Goal: Transaction & Acquisition: Book appointment/travel/reservation

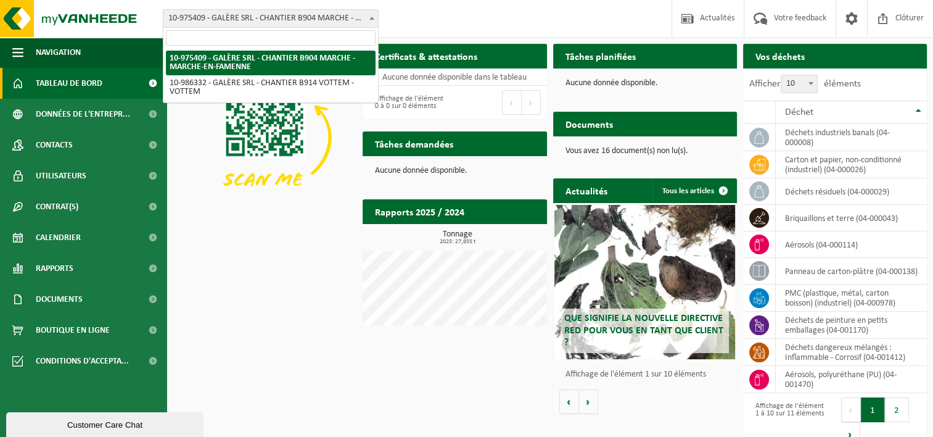
click at [363, 15] on span "10-975409 - GALÈRE SRL - CHANTIER B904 MARCHE - MARCHE-EN-FAMENNE" at bounding box center [270, 18] width 215 height 17
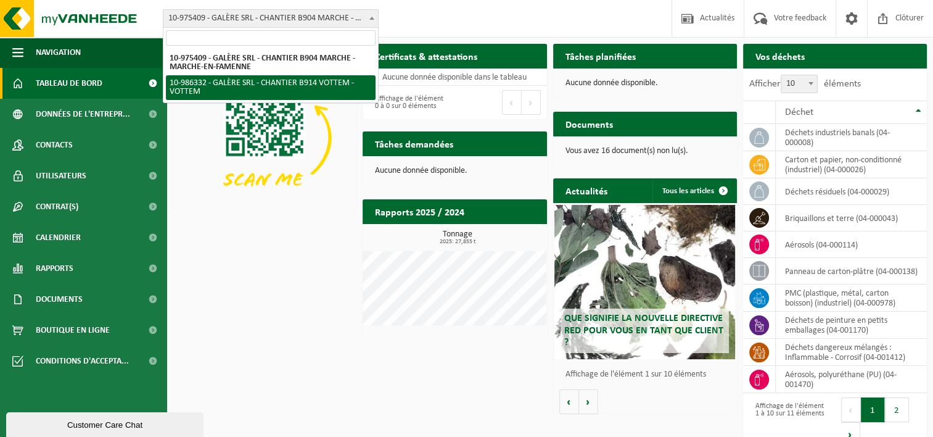
select select "165665"
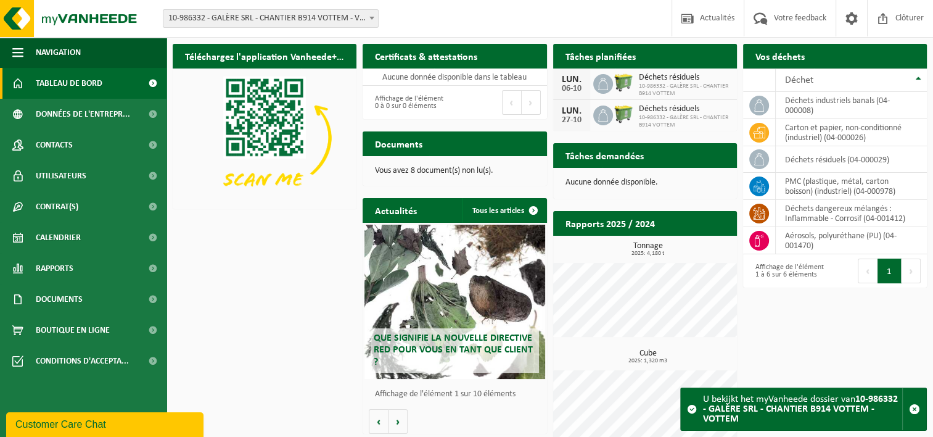
click at [580, 59] on h2 "Tâches planifiées" at bounding box center [600, 56] width 95 height 24
click at [595, 187] on div "Aucune donnée disponible." at bounding box center [645, 183] width 184 height 30
click at [76, 236] on span "Calendrier" at bounding box center [58, 237] width 45 height 31
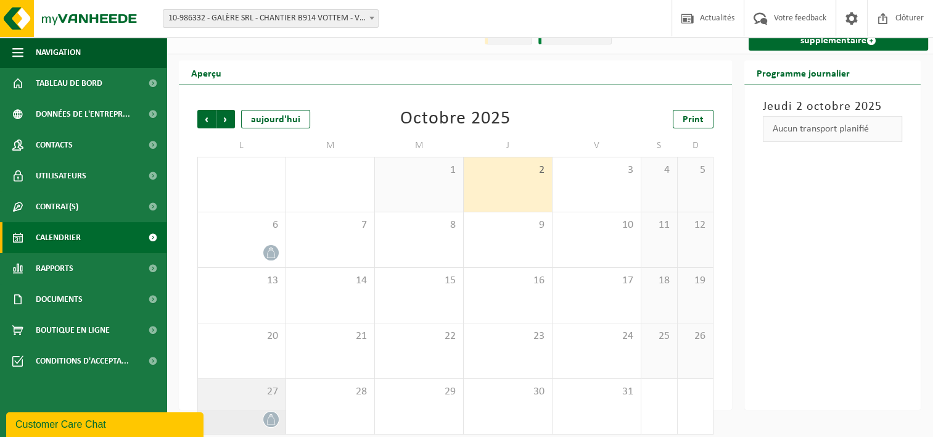
scroll to position [30, 0]
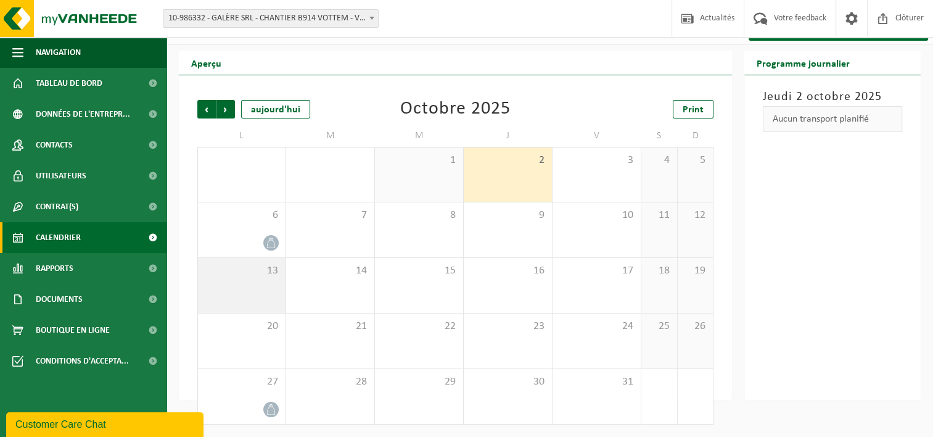
click at [263, 282] on div "13" at bounding box center [242, 285] width 88 height 55
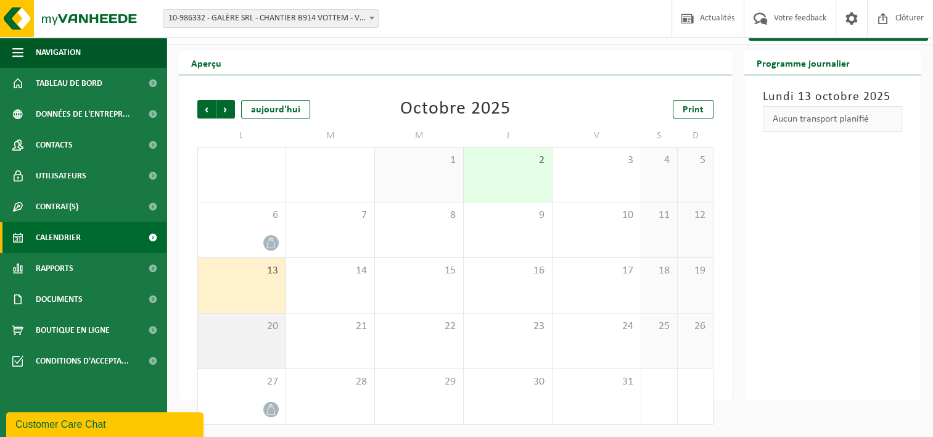
click at [255, 324] on span "20" at bounding box center [241, 326] width 75 height 14
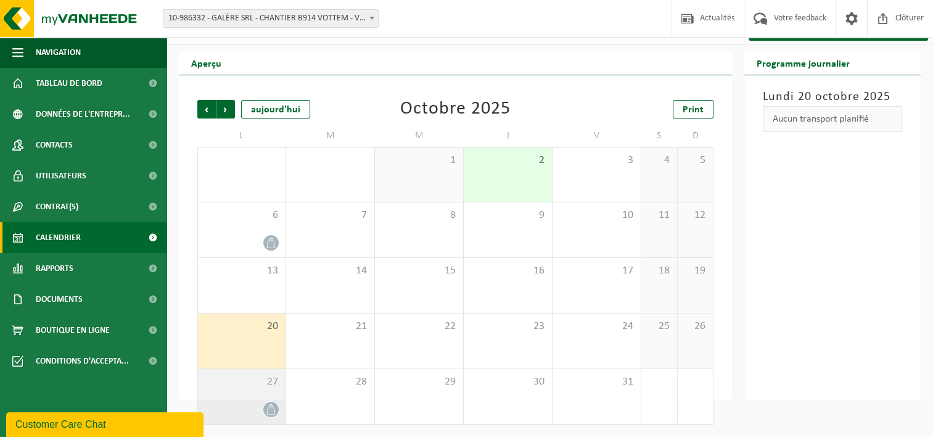
click at [230, 376] on span "27" at bounding box center [241, 382] width 75 height 14
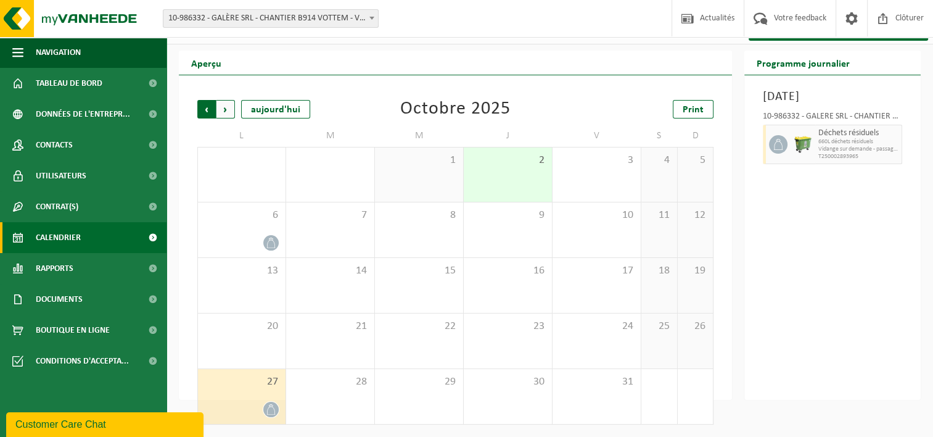
click at [225, 104] on span "Suivant" at bounding box center [225, 109] width 18 height 18
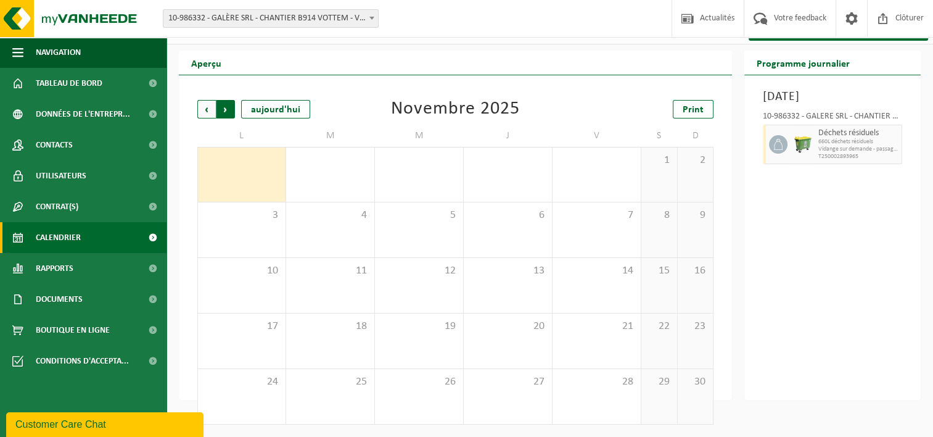
click at [200, 109] on span "Précédent" at bounding box center [206, 109] width 18 height 18
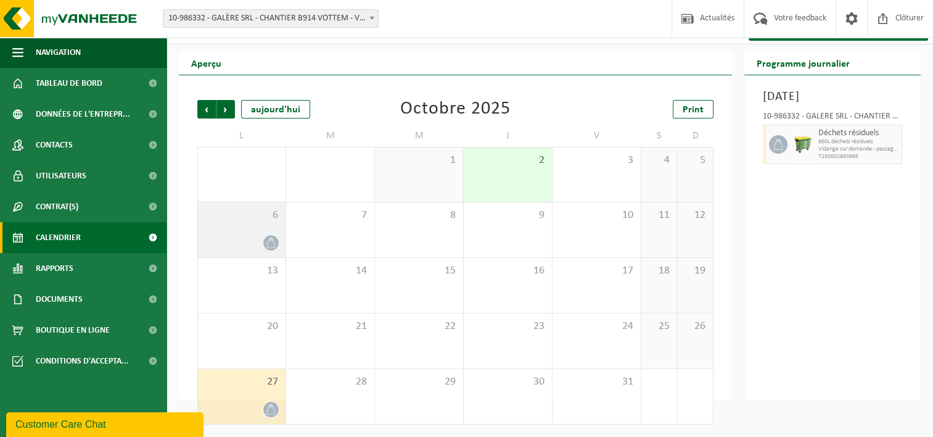
click at [223, 231] on div "6" at bounding box center [242, 229] width 88 height 55
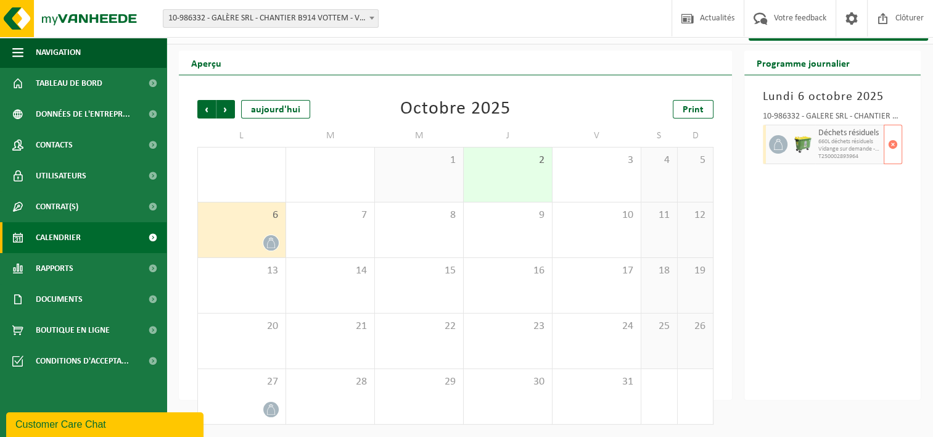
click at [848, 146] on span "Vidange sur demande - passage dans une tournée fixe" at bounding box center [849, 149] width 62 height 7
click at [787, 147] on div at bounding box center [777, 144] width 28 height 39
drag, startPoint x: 787, startPoint y: 147, endPoint x: 799, endPoint y: 220, distance: 73.1
click at [799, 220] on div "Lundi 6 octobre 2025 10-986332 - GALÈRE SRL - CHANTIER B914 VOTTEM - VOTTEM Déc…" at bounding box center [832, 237] width 176 height 324
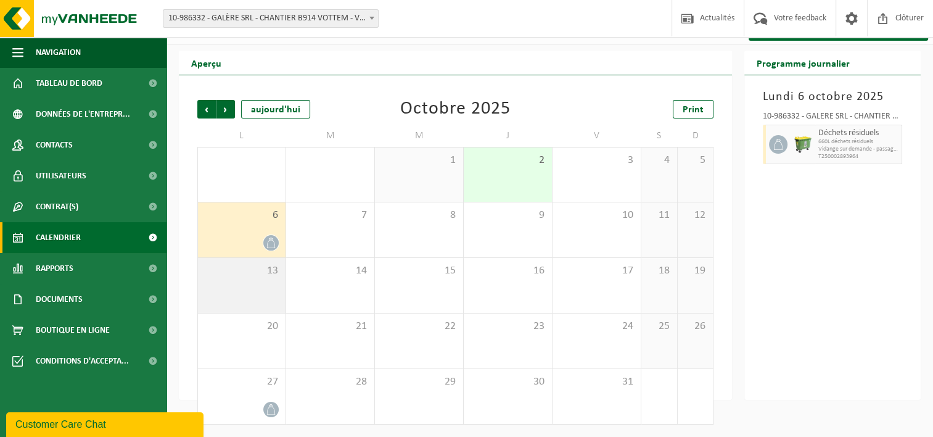
click at [237, 304] on div "13" at bounding box center [242, 285] width 88 height 55
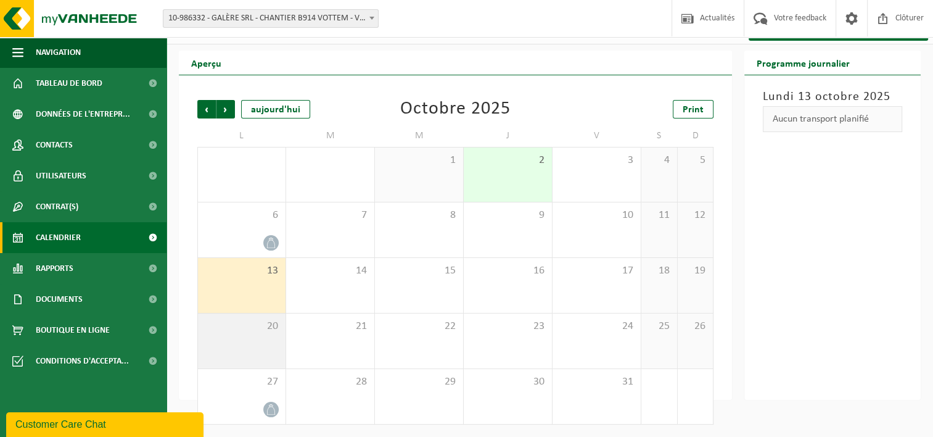
click at [237, 345] on div "20" at bounding box center [242, 340] width 88 height 55
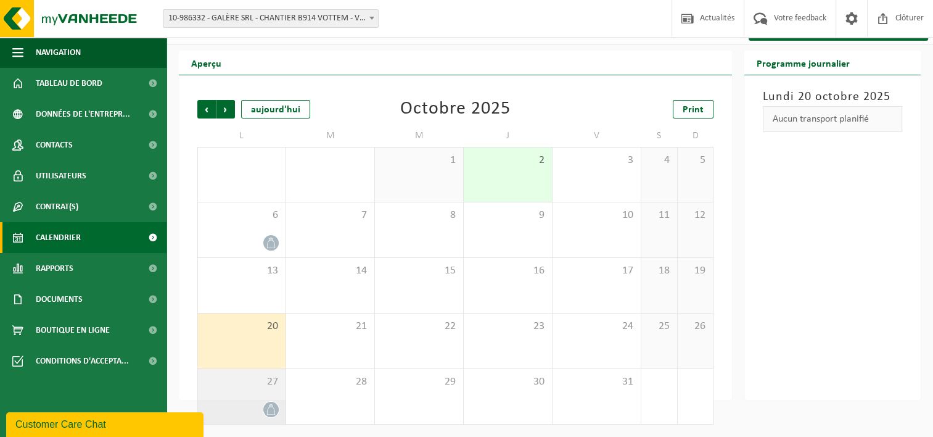
click at [249, 397] on div "27" at bounding box center [242, 396] width 88 height 55
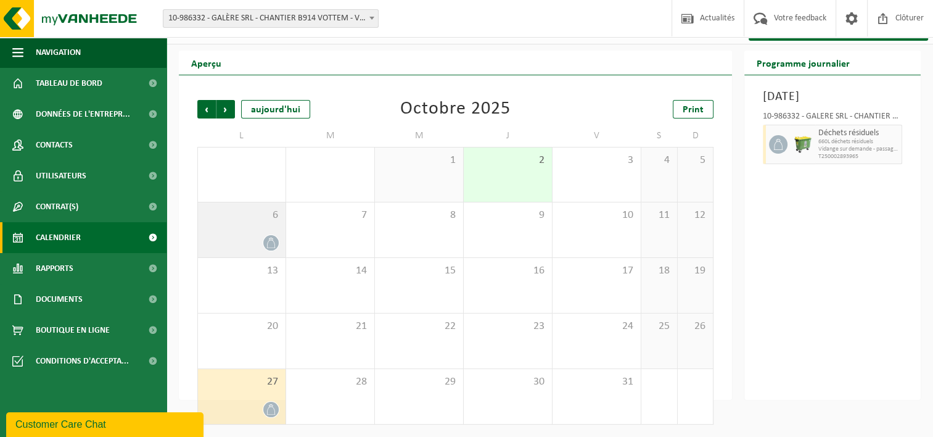
click at [266, 252] on div "6" at bounding box center [242, 229] width 88 height 55
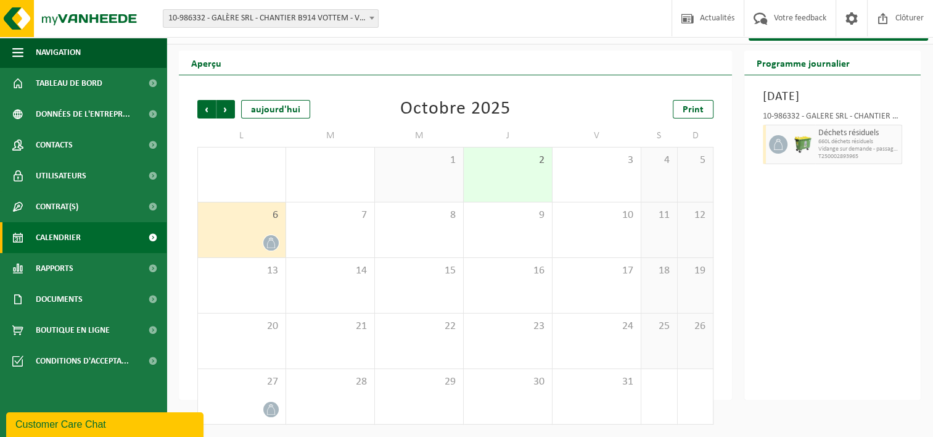
click at [271, 244] on icon at bounding box center [271, 242] width 10 height 10
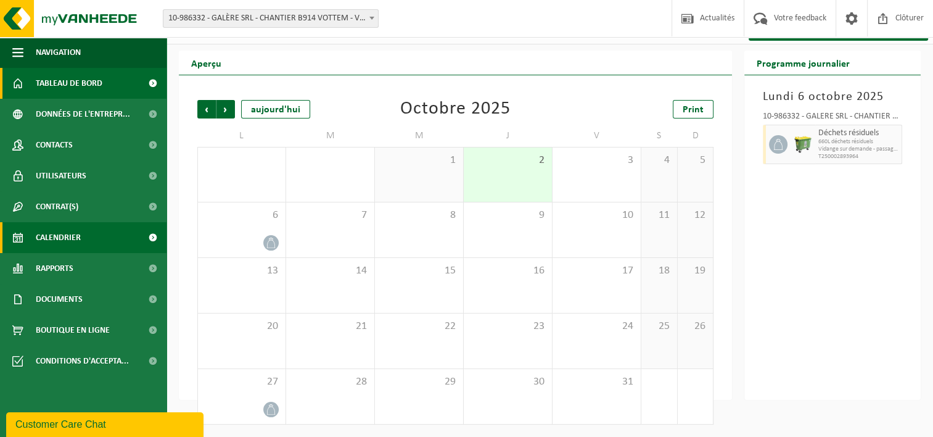
click at [96, 84] on span "Tableau de bord" at bounding box center [69, 83] width 67 height 31
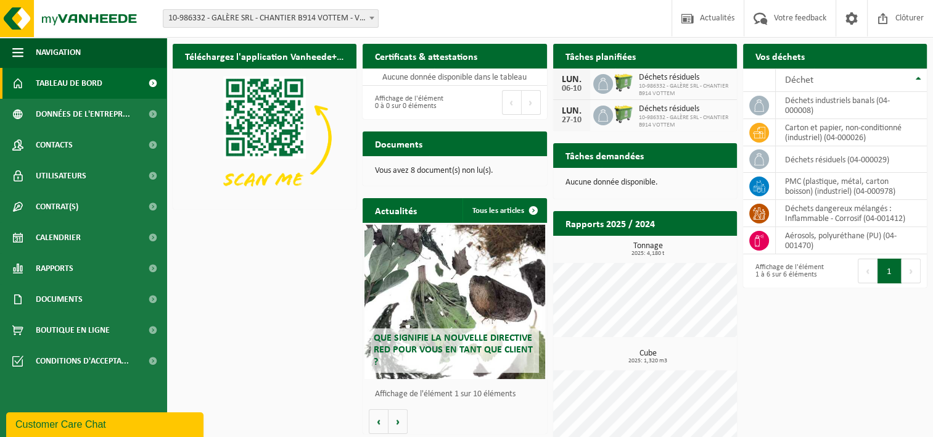
click at [648, 55] on div "Tâches planifiées Consulter votre calendrier" at bounding box center [645, 56] width 184 height 25
click at [577, 84] on div "06-10" at bounding box center [571, 88] width 25 height 9
click at [603, 84] on icon at bounding box center [603, 84] width 12 height 12
click at [607, 84] on icon at bounding box center [603, 84] width 10 height 12
click at [581, 112] on div "LUN." at bounding box center [571, 111] width 25 height 10
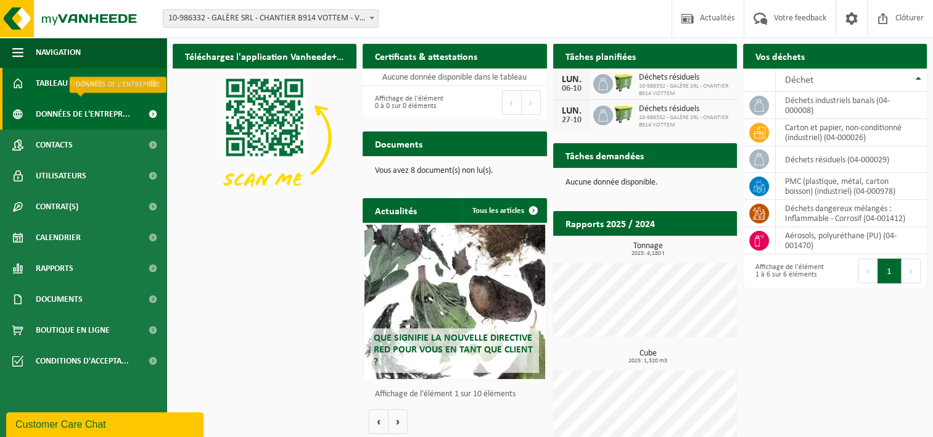
click at [52, 121] on span "Données de l'entrepr..." at bounding box center [83, 114] width 94 height 31
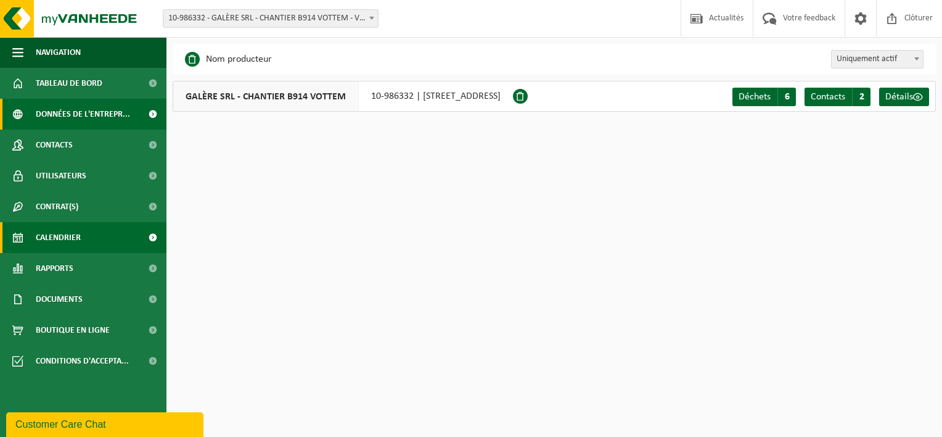
click at [62, 233] on span "Calendrier" at bounding box center [58, 237] width 45 height 31
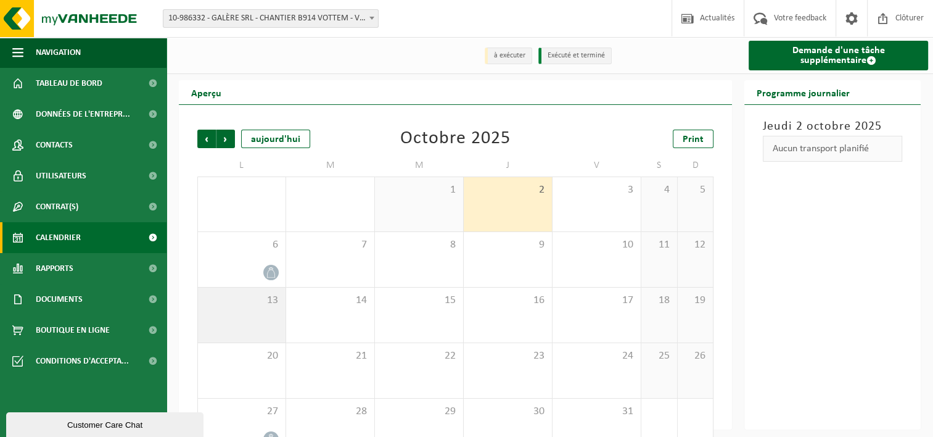
click at [268, 328] on div "13" at bounding box center [242, 314] width 88 height 55
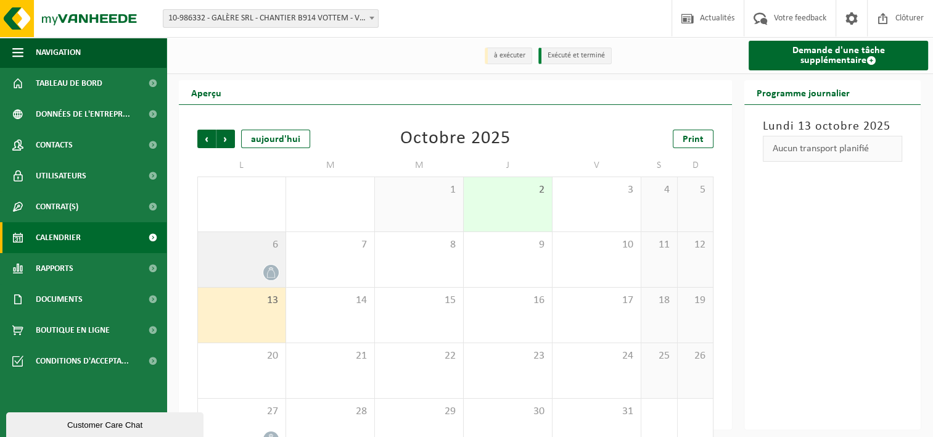
click at [269, 277] on icon at bounding box center [271, 272] width 10 height 10
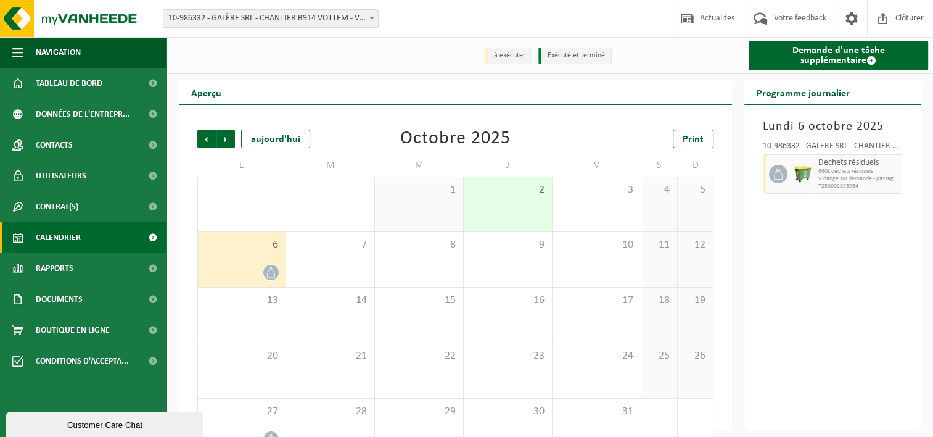
click at [247, 262] on div "6" at bounding box center [242, 259] width 88 height 55
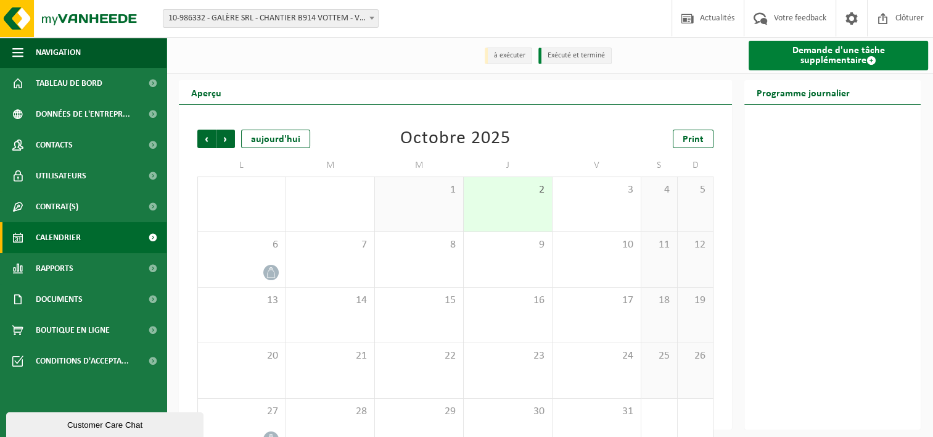
click at [837, 52] on link "Demande d'une tâche supplémentaire" at bounding box center [838, 56] width 179 height 30
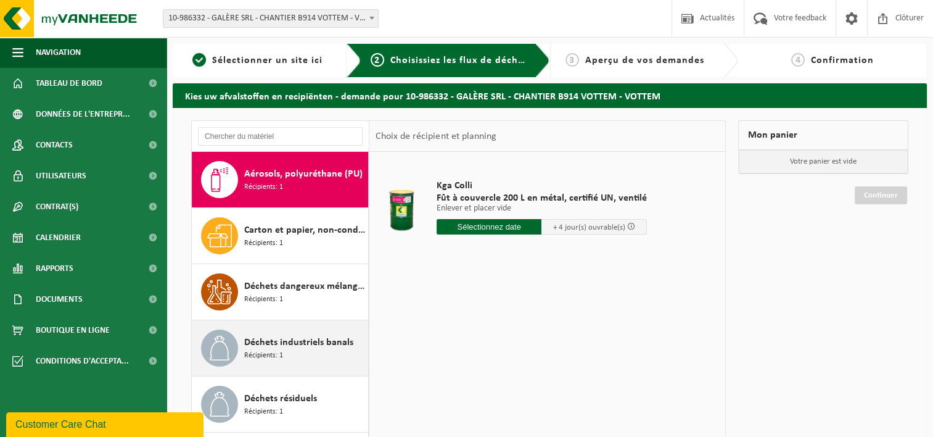
click at [292, 355] on div "Déchets industriels banals Récipients: 1" at bounding box center [304, 347] width 121 height 37
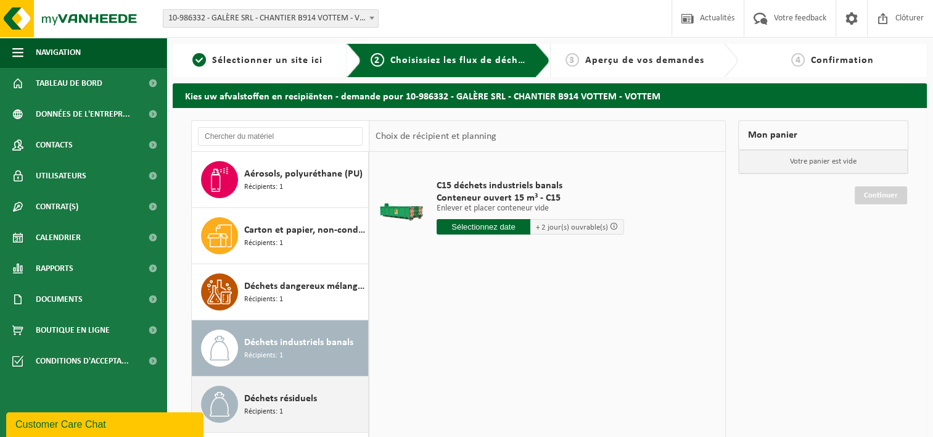
click at [285, 393] on span "Déchets résiduels" at bounding box center [280, 398] width 73 height 15
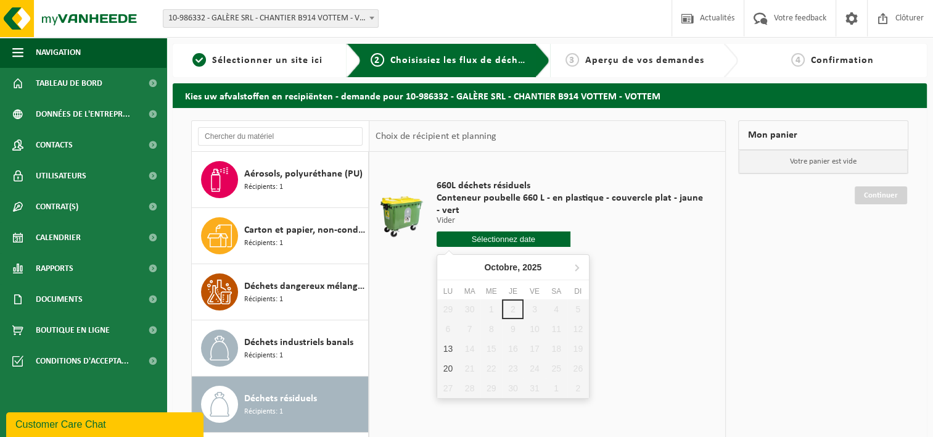
click at [544, 237] on input "text" at bounding box center [504, 238] width 134 height 15
click at [579, 265] on icon at bounding box center [577, 267] width 20 height 20
click at [453, 366] on div "17" at bounding box center [448, 368] width 22 height 20
type input "à partir de [DATE]"
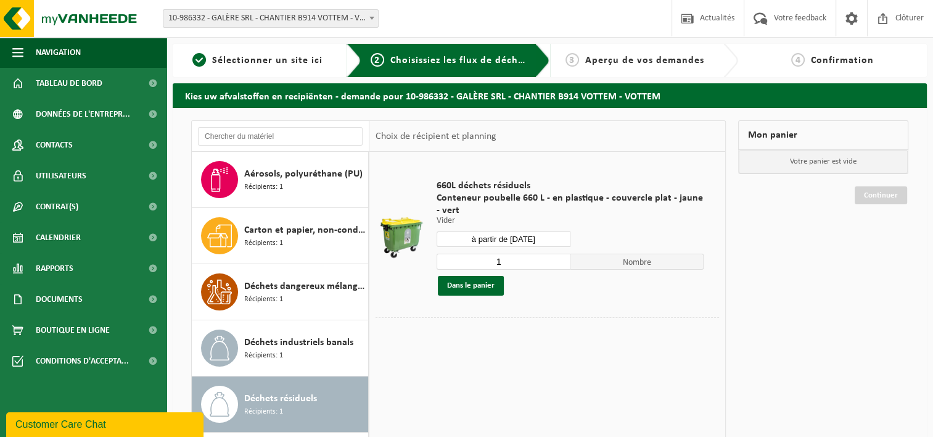
click at [506, 259] on input "1" at bounding box center [504, 261] width 134 height 16
drag, startPoint x: 507, startPoint y: 260, endPoint x: 489, endPoint y: 254, distance: 19.5
click at [489, 254] on input "1" at bounding box center [504, 261] width 134 height 16
click at [575, 284] on div "Dans le panier" at bounding box center [570, 286] width 267 height 20
click at [510, 259] on input "10" at bounding box center [504, 261] width 134 height 16
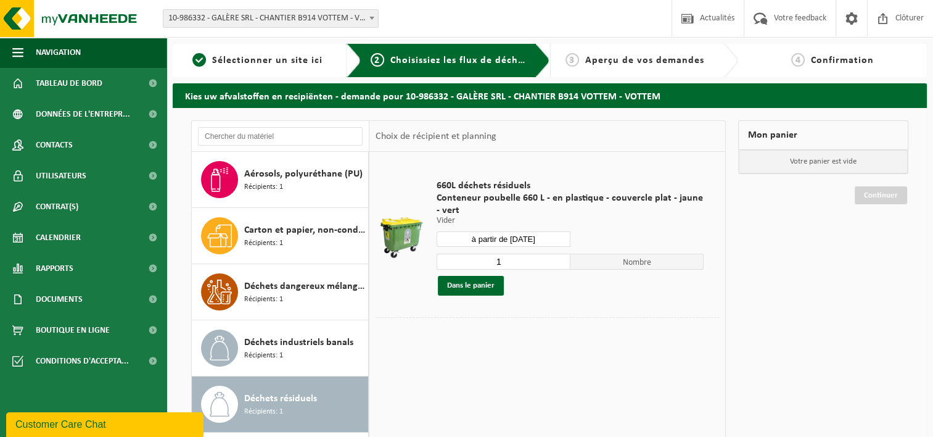
type input "1"
click at [548, 300] on div "660L déchets résiduels Conteneur poubelle 660 L - en plastique - couvercle plat…" at bounding box center [569, 237] width 279 height 141
click at [532, 240] on input "à partir de 2025-11-17" at bounding box center [504, 238] width 134 height 15
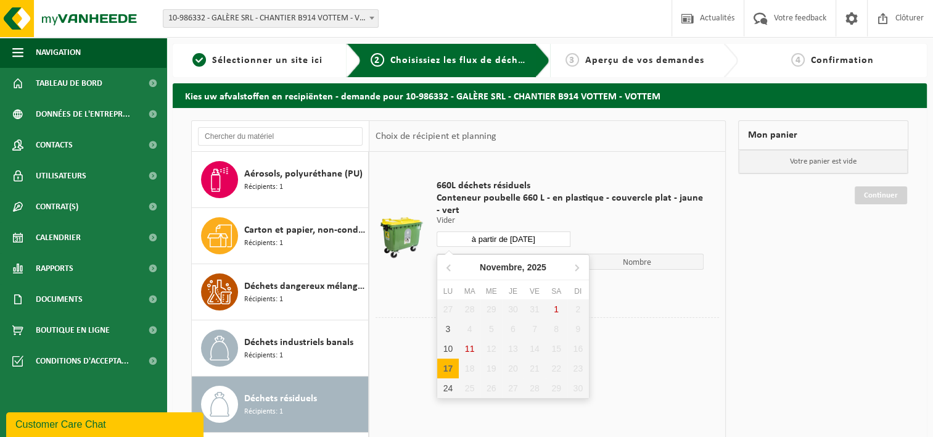
click at [649, 305] on div "660L déchets résiduels Conteneur poubelle 660 L - en plastique - couvercle plat…" at bounding box center [569, 237] width 279 height 141
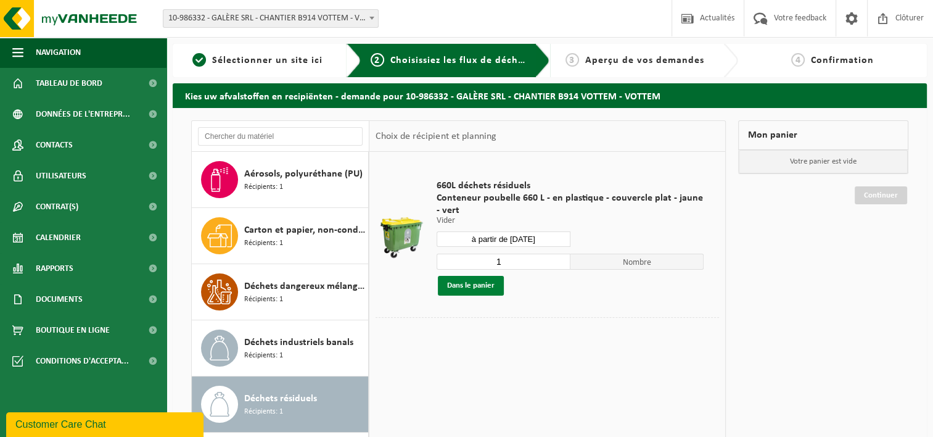
click at [463, 286] on button "Dans le panier" at bounding box center [471, 286] width 66 height 20
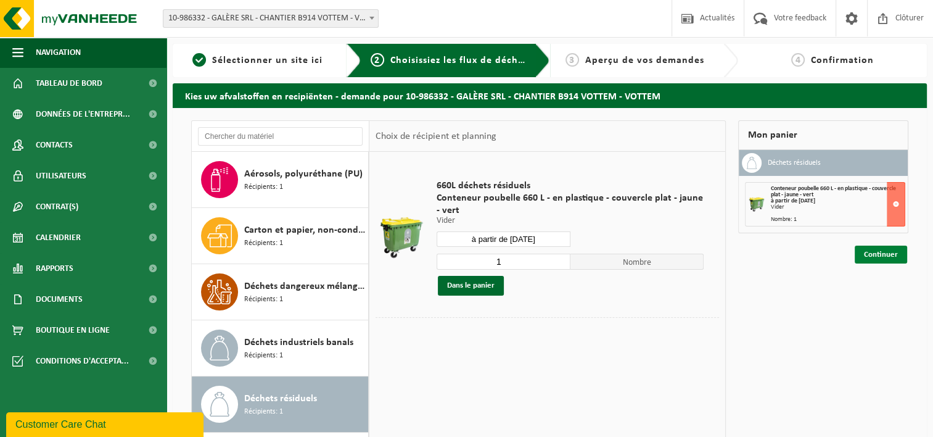
click at [874, 252] on link "Continuer" at bounding box center [881, 254] width 52 height 18
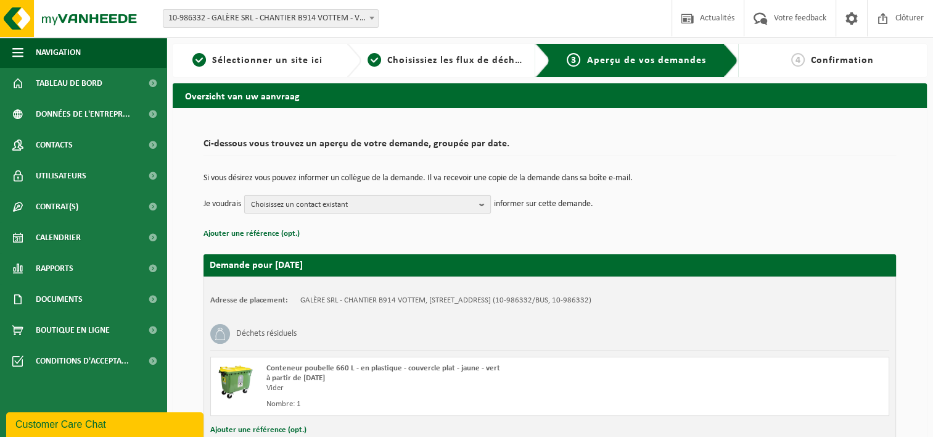
scroll to position [62, 0]
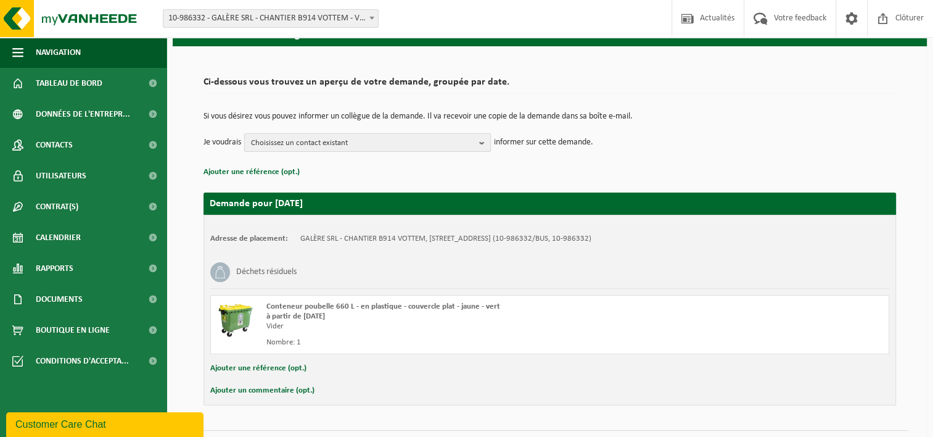
click at [331, 141] on span "Choisissez un contact existant" at bounding box center [362, 143] width 223 height 18
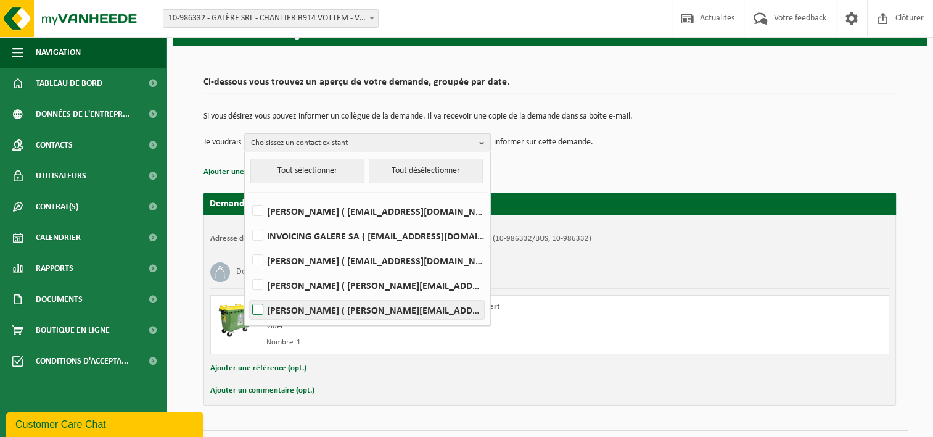
click at [360, 311] on label "[PERSON_NAME] ( [PERSON_NAME][EMAIL_ADDRESS][DOMAIN_NAME] )" at bounding box center [367, 309] width 234 height 18
click at [248, 294] on input "[PERSON_NAME] ( [PERSON_NAME][EMAIL_ADDRESS][DOMAIN_NAME] )" at bounding box center [247, 293] width 1 height 1
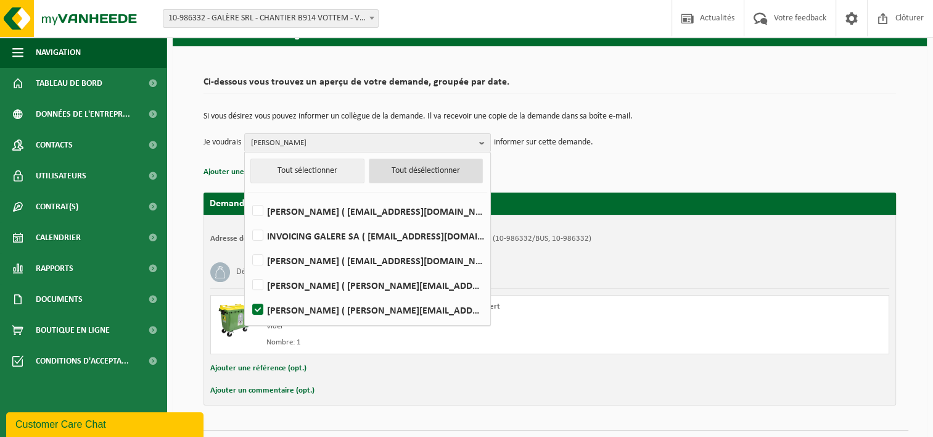
click at [425, 170] on button "Tout désélectionner" at bounding box center [426, 170] width 114 height 25
click at [564, 160] on div "Si vous désirez vous pouvez informer un collègue de la demande. Il va recevoir …" at bounding box center [549, 132] width 692 height 64
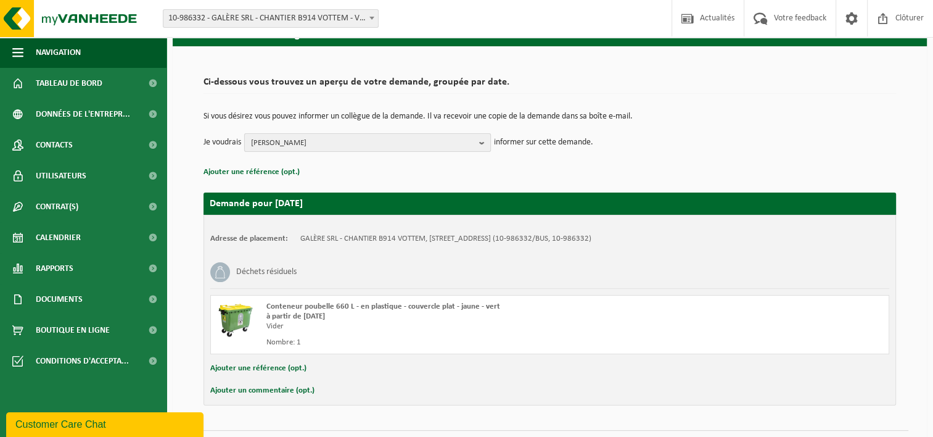
click at [459, 147] on span "[PERSON_NAME]" at bounding box center [362, 143] width 223 height 18
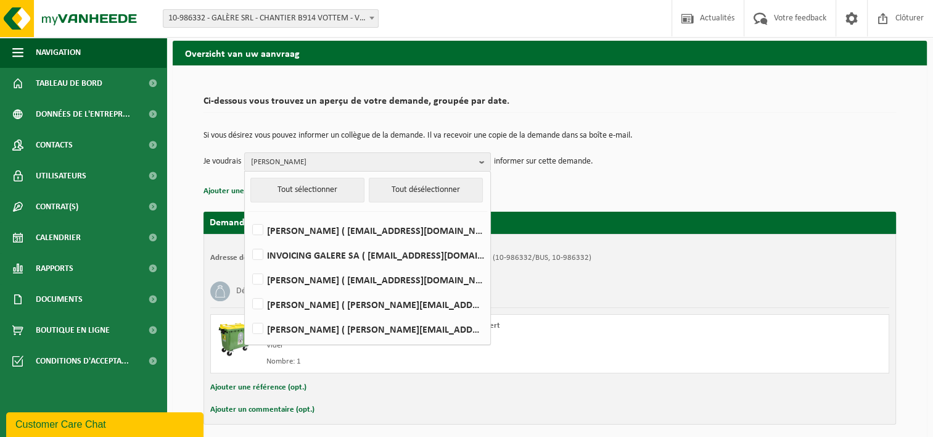
scroll to position [91, 0]
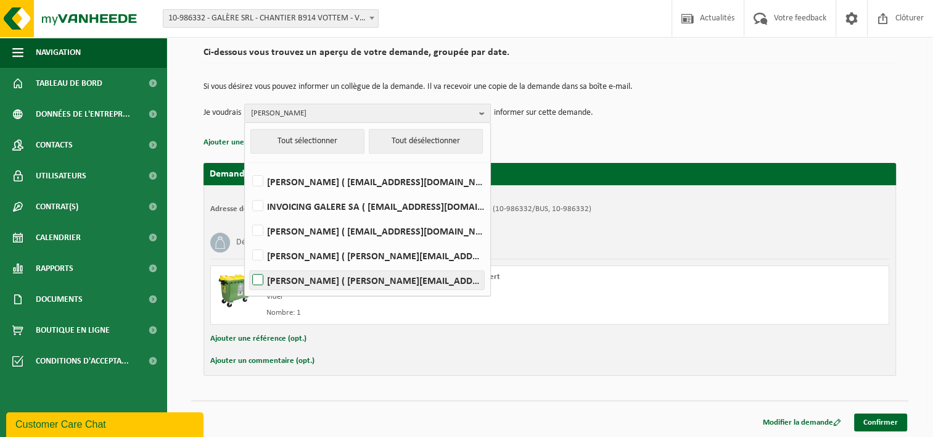
click at [328, 273] on label "[PERSON_NAME] ( [PERSON_NAME][EMAIL_ADDRESS][DOMAIN_NAME] )" at bounding box center [367, 280] width 234 height 18
click at [248, 265] on input "[PERSON_NAME] ( [PERSON_NAME][EMAIL_ADDRESS][DOMAIN_NAME] )" at bounding box center [247, 264] width 1 height 1
click at [599, 123] on div "Si vous désirez vous pouvez informer un collègue de la demande. Il va recevoir …" at bounding box center [549, 102] width 692 height 64
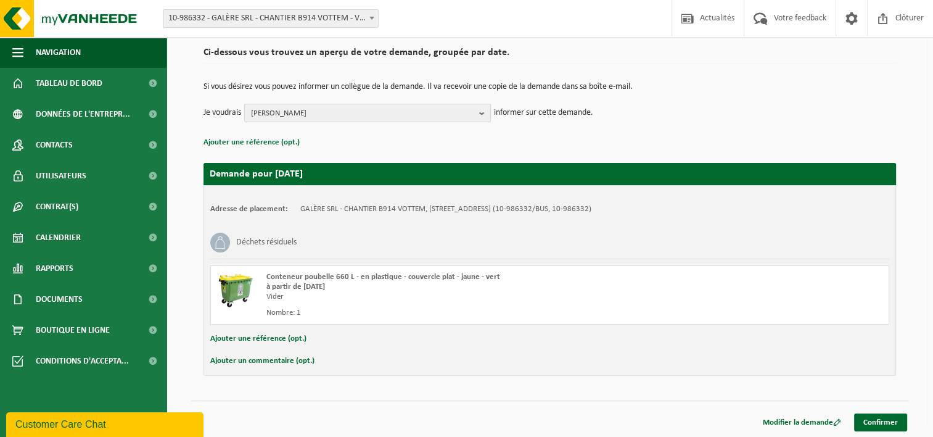
click at [301, 109] on span "[PERSON_NAME]" at bounding box center [362, 113] width 223 height 18
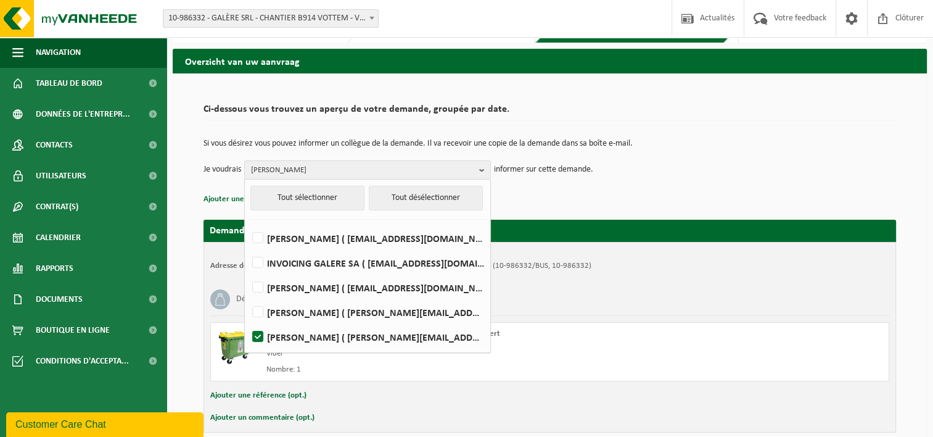
scroll to position [0, 0]
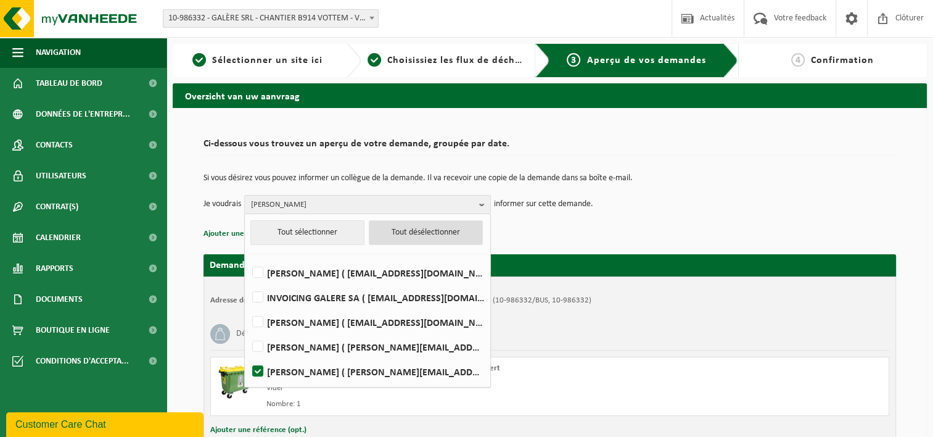
click at [433, 232] on button "Tout désélectionner" at bounding box center [426, 232] width 114 height 25
checkbox input "false"
click at [617, 211] on td "Je voudrais Nicolas Parmentier Tout sélectionner Tout désélectionner DOROTHEE D…" at bounding box center [549, 204] width 692 height 18
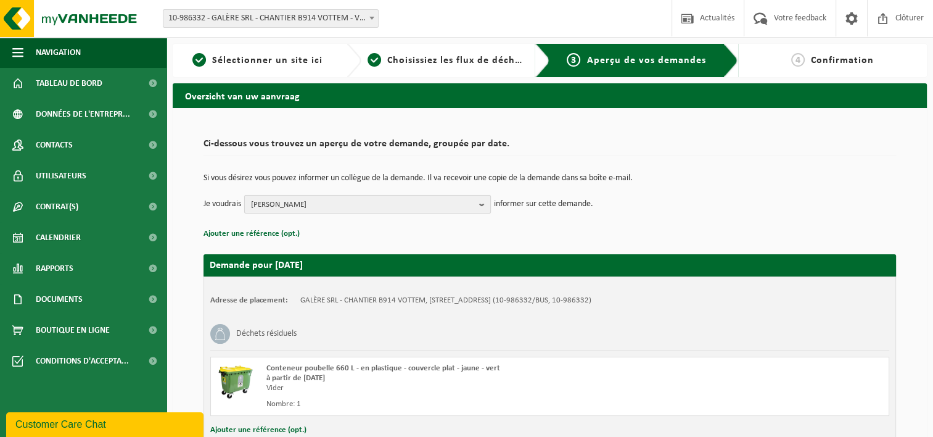
click at [438, 195] on span "Nicolas Parmentier" at bounding box center [362, 204] width 223 height 18
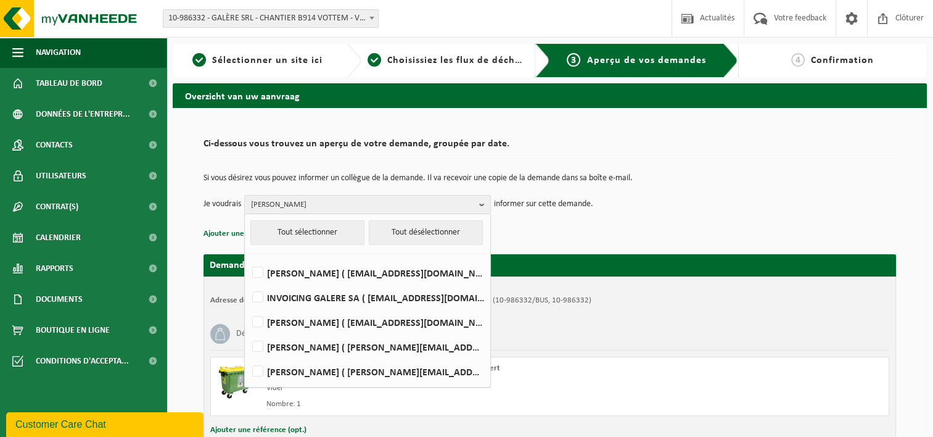
click at [586, 218] on div "Si vous désirez vous pouvez informer un collègue de la demande. Il va recevoir …" at bounding box center [549, 194] width 692 height 64
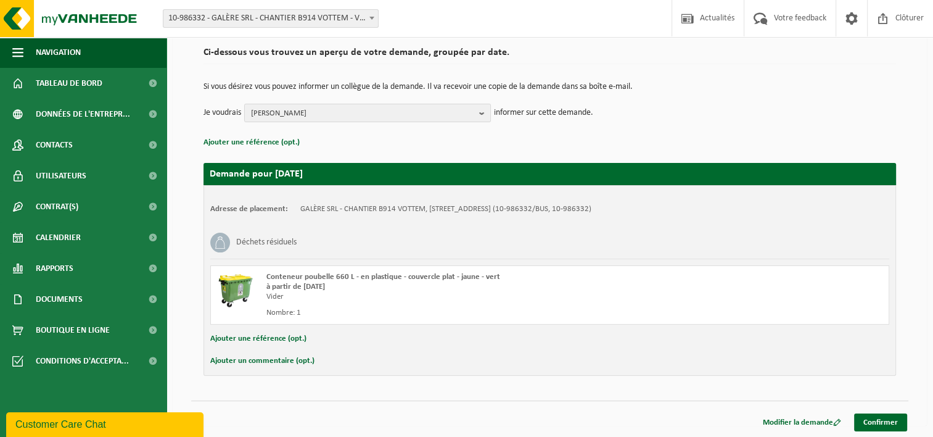
scroll to position [91, 0]
click at [265, 340] on button "Ajouter une référence (opt.)" at bounding box center [258, 338] width 96 height 16
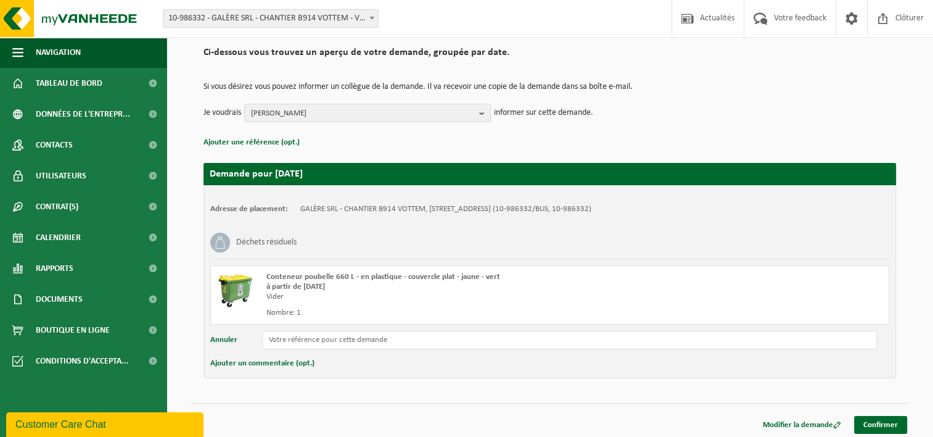
click at [213, 342] on button "Annuler" at bounding box center [223, 339] width 27 height 18
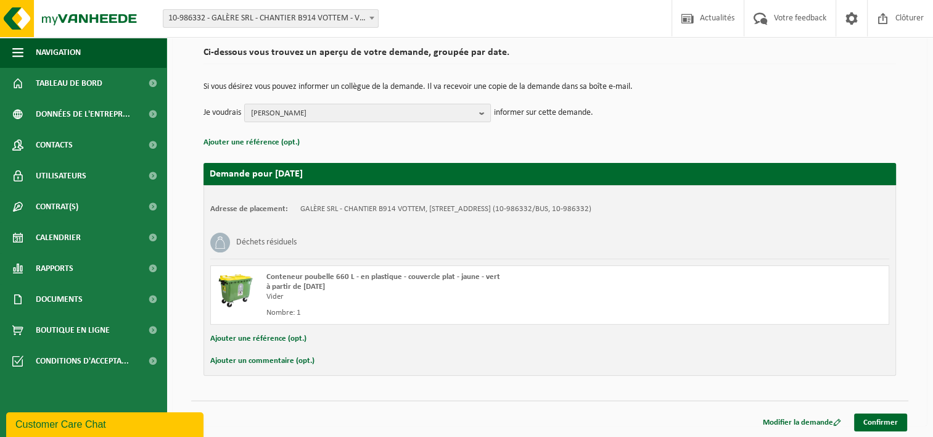
click at [230, 356] on button "Ajouter un commentaire (opt.)" at bounding box center [262, 361] width 104 height 16
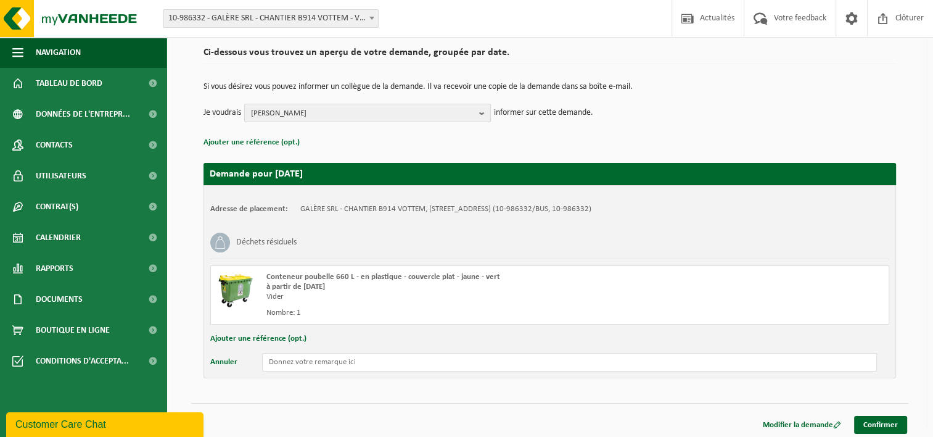
click at [229, 361] on button "Annuler" at bounding box center [223, 362] width 27 height 18
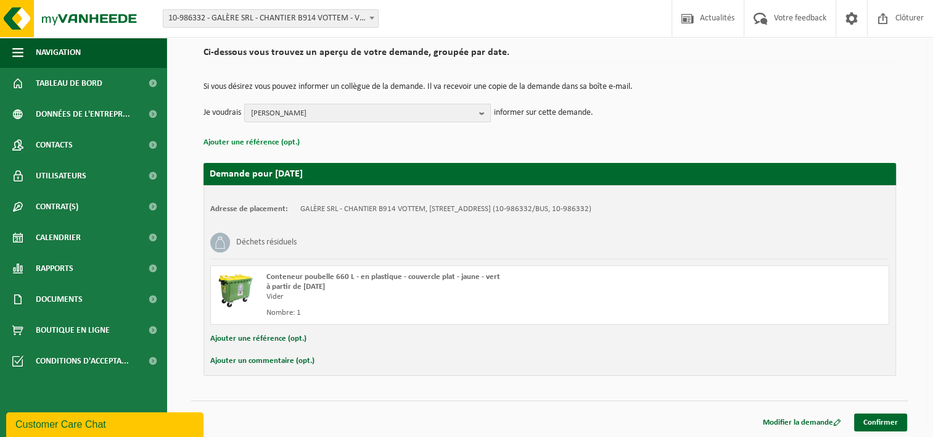
click at [254, 146] on button "Ajouter une référence (opt.)" at bounding box center [251, 142] width 96 height 16
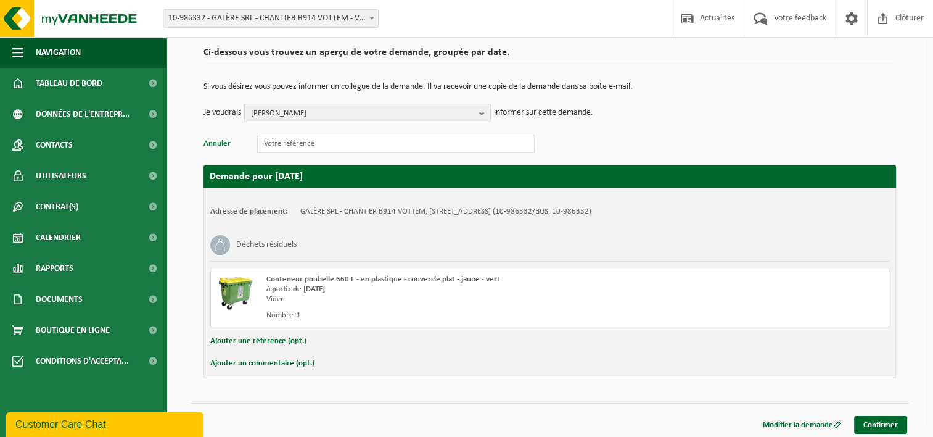
click at [209, 147] on button "Annuler" at bounding box center [216, 144] width 27 height 16
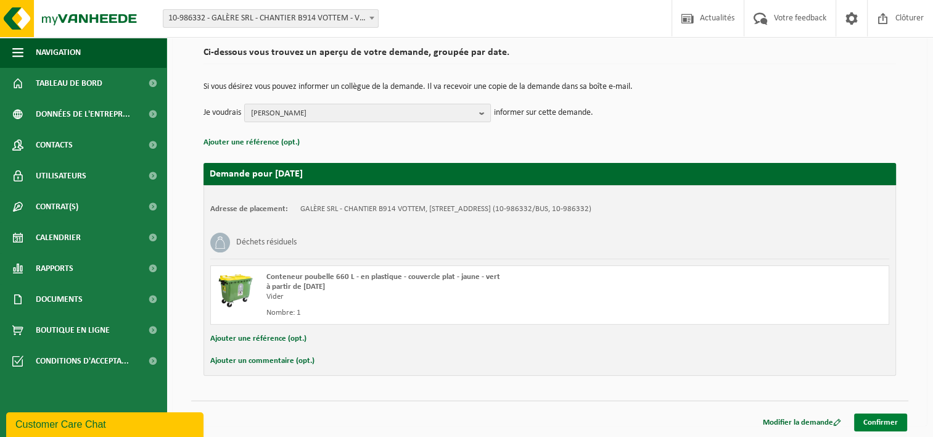
click at [878, 416] on link "Confirmer" at bounding box center [880, 422] width 53 height 18
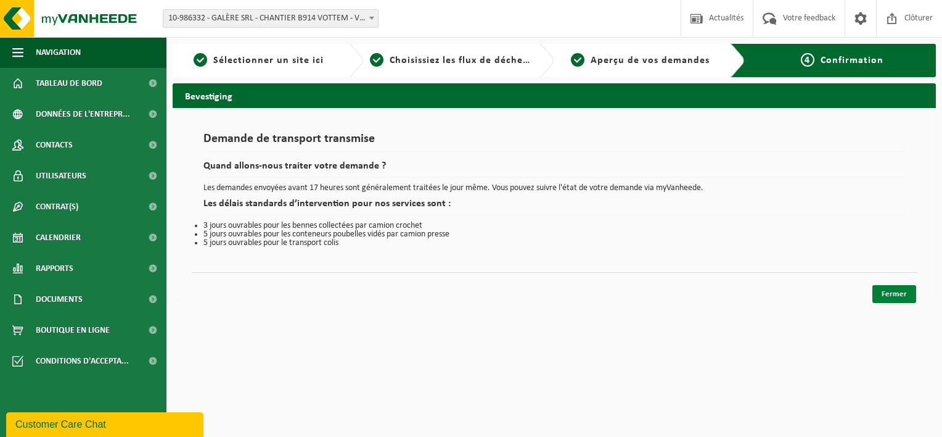
click at [895, 291] on link "Fermer" at bounding box center [894, 294] width 44 height 18
